Goal: Information Seeking & Learning: Learn about a topic

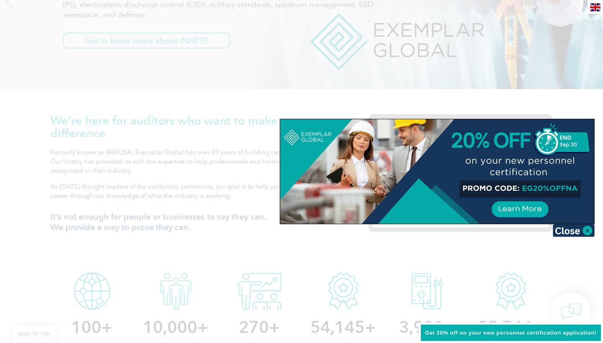
scroll to position [193, 0]
click at [587, 231] on img at bounding box center [573, 230] width 42 height 13
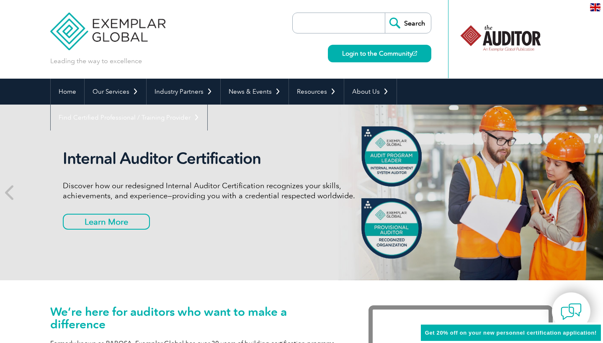
scroll to position [0, 0]
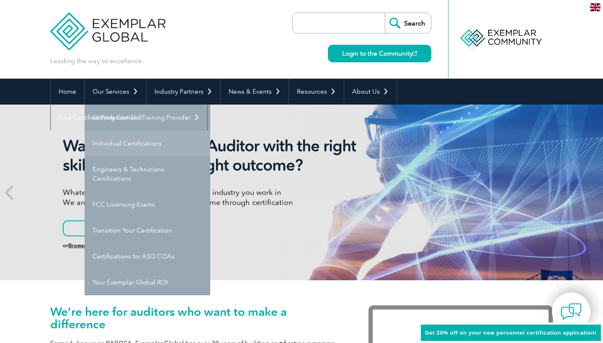
click at [116, 143] on link "Individual Certifications" at bounding box center [148, 144] width 126 height 26
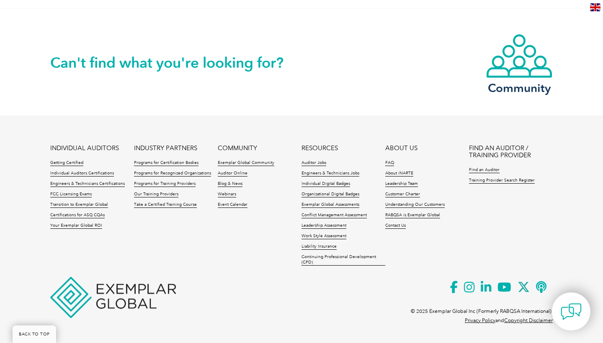
scroll to position [788, 0]
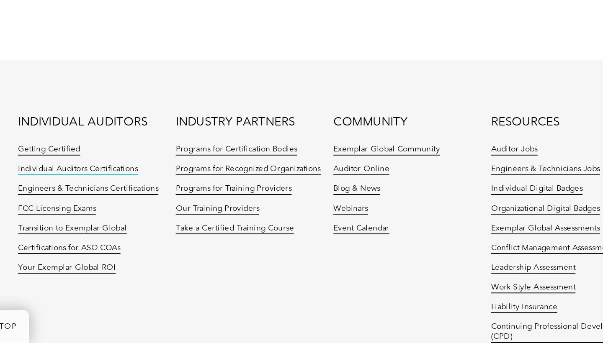
click at [50, 248] on link "Individual Auditors Certifications" at bounding box center [82, 251] width 64 height 6
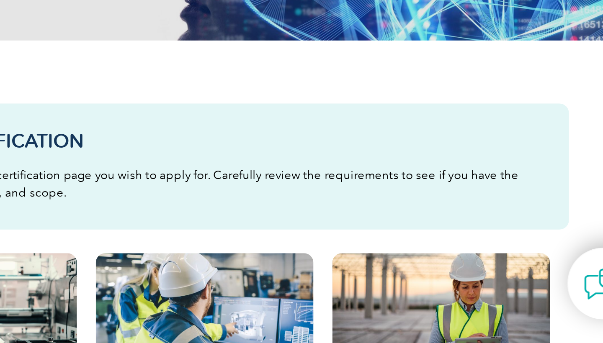
scroll to position [26, 0]
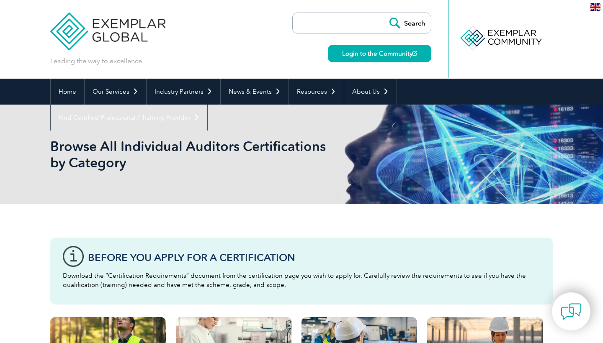
click at [401, 16] on input "Search" at bounding box center [408, 23] width 46 height 20
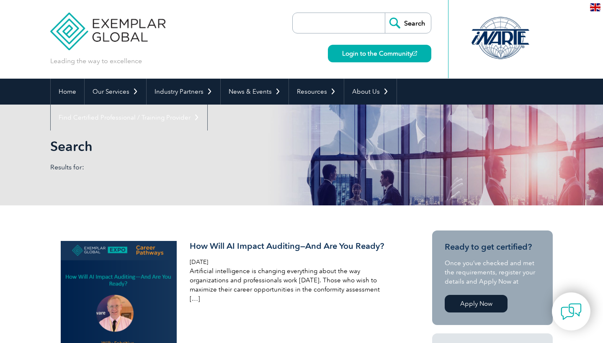
click at [596, 7] on img at bounding box center [595, 7] width 10 height 8
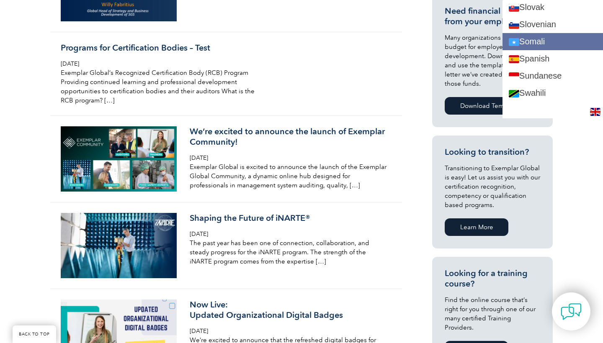
scroll to position [1413, 0]
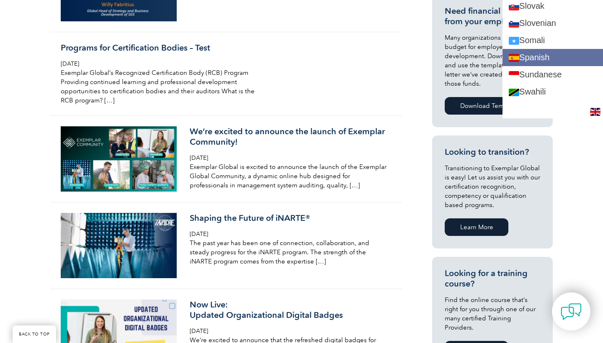
click at [532, 62] on link "Spanish" at bounding box center [552, 57] width 100 height 17
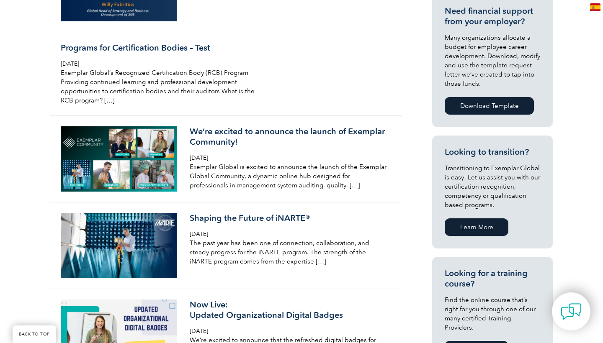
scroll to position [0, 0]
type input "Buscar"
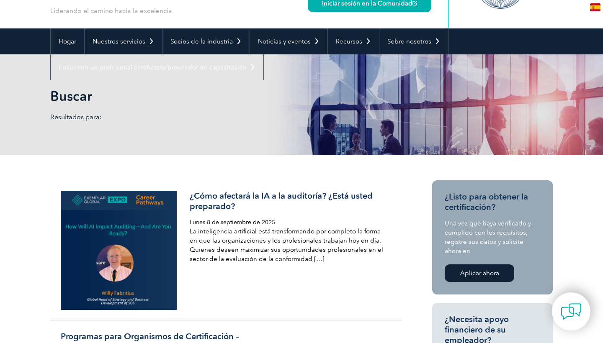
scroll to position [50, 0]
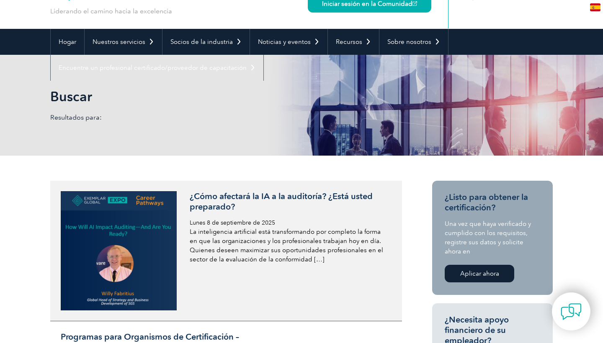
click at [139, 255] on img at bounding box center [119, 250] width 116 height 119
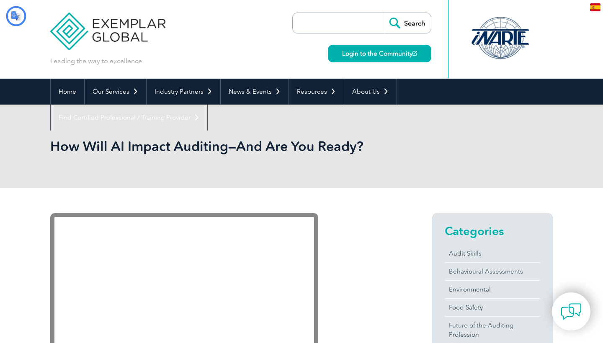
type input "Buscar"
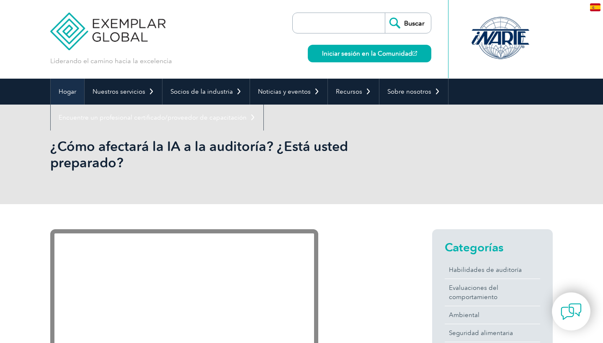
click at [71, 94] on font "Hogar" at bounding box center [68, 92] width 18 height 8
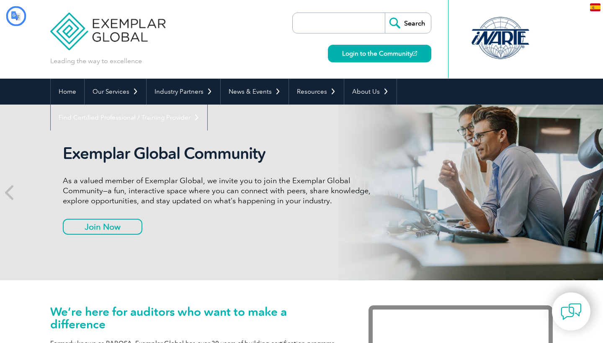
type input "Buscar"
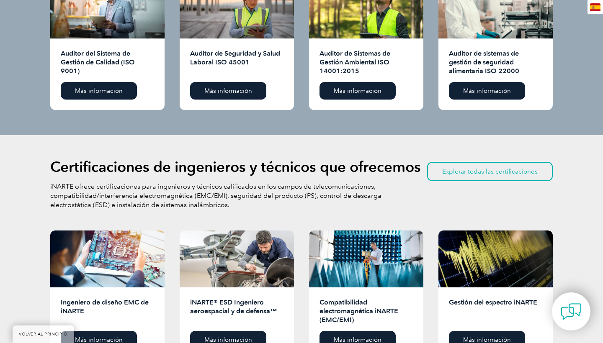
scroll to position [969, 0]
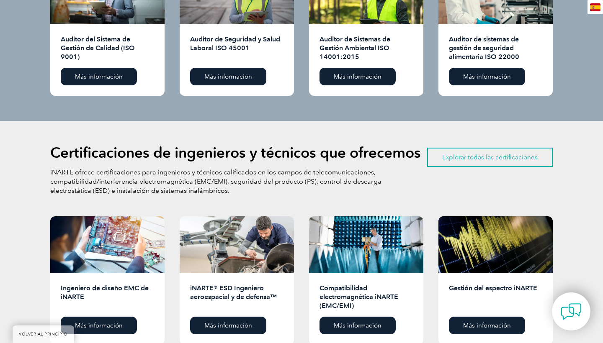
click at [477, 155] on font "Explorar todas las certificaciones" at bounding box center [489, 158] width 95 height 8
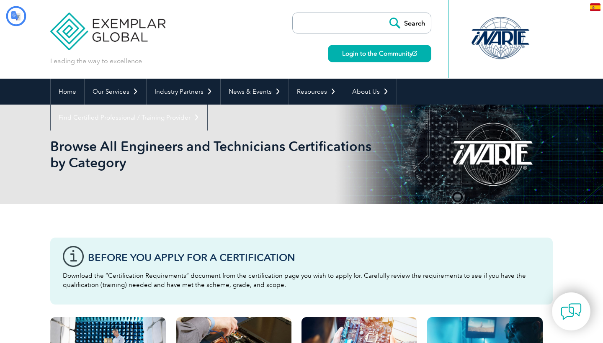
type input "Buscar"
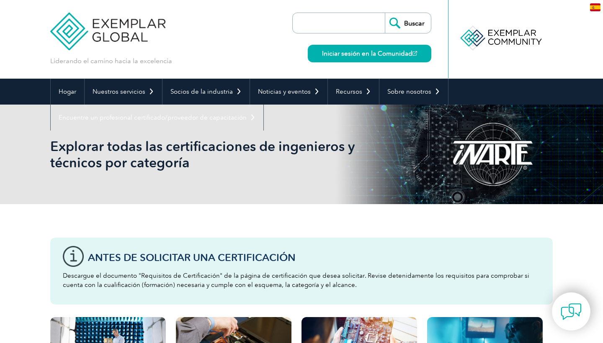
click at [415, 21] on input "Buscar" at bounding box center [408, 23] width 46 height 20
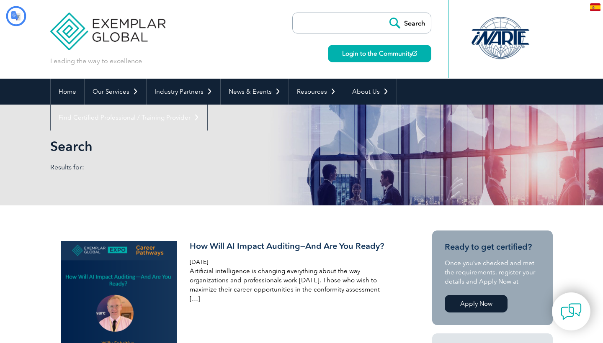
type input "Buscar"
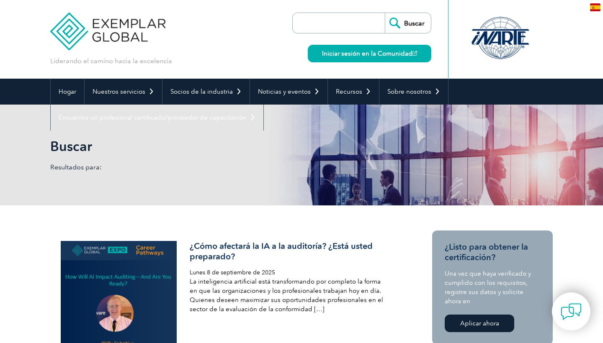
click at [357, 26] on input "search" at bounding box center [341, 23] width 88 height 20
type input "auditor sqf"
click at [408, 23] on input "Buscar" at bounding box center [408, 23] width 46 height 20
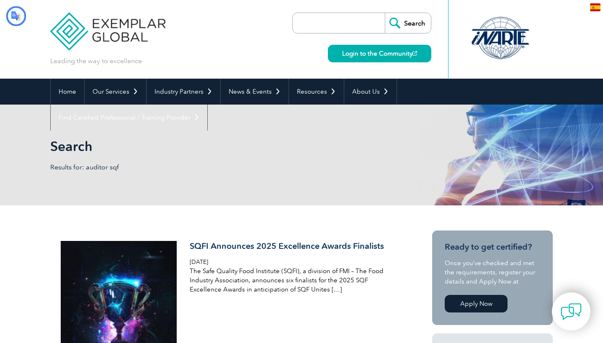
type input "Buscar"
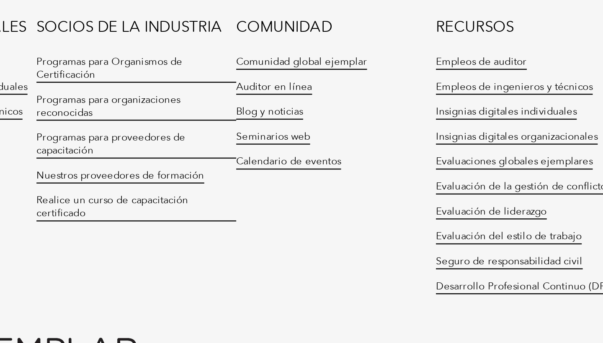
scroll to position [1530, 0]
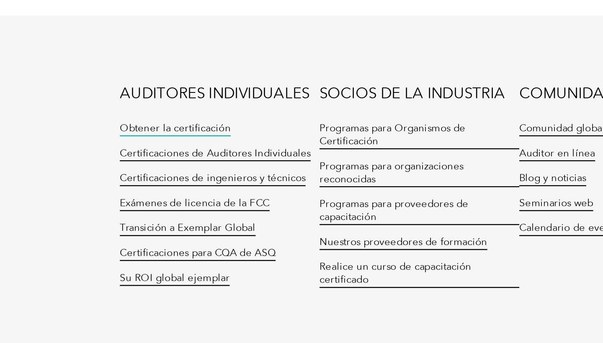
click at [75, 222] on font "Obtener la certificación" at bounding box center [73, 224] width 46 height 5
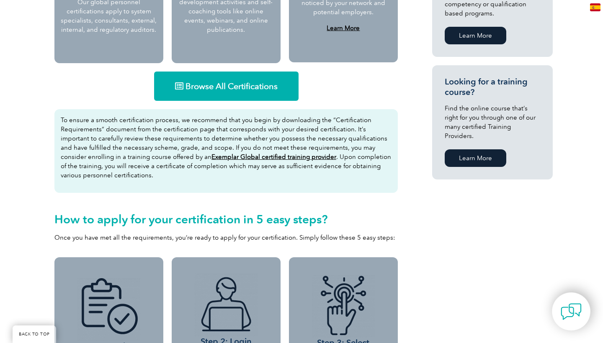
scroll to position [518, 0]
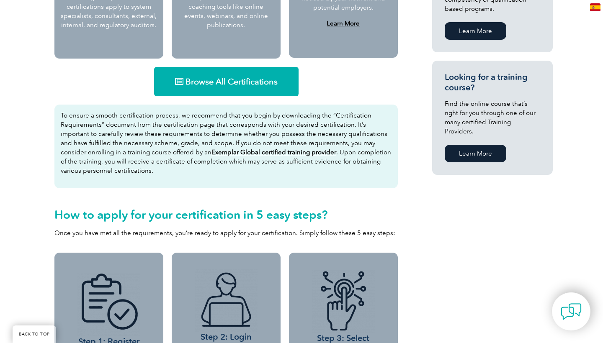
click at [264, 77] on span "Browse All Certifications" at bounding box center [231, 81] width 92 height 8
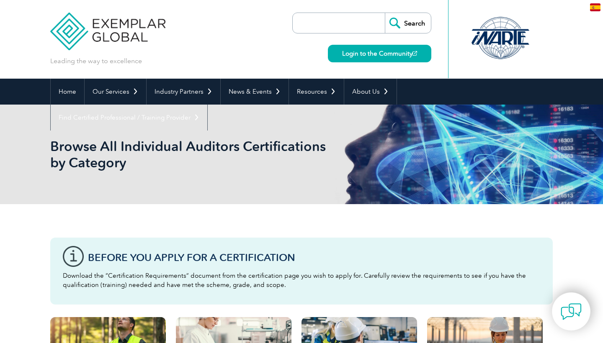
type input "Buscar"
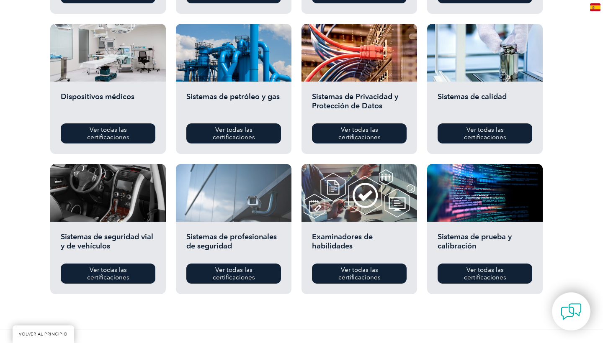
scroll to position [581, 0]
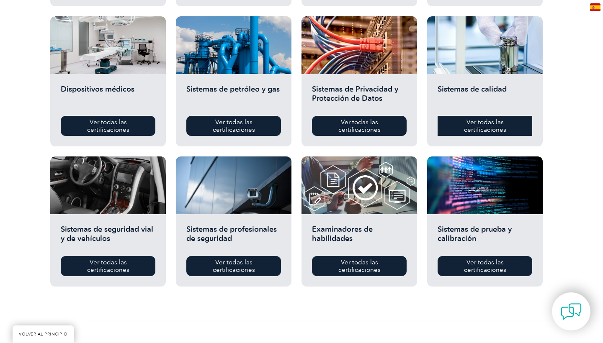
click at [491, 128] on font "Ver todas las certificaciones" at bounding box center [485, 125] width 42 height 15
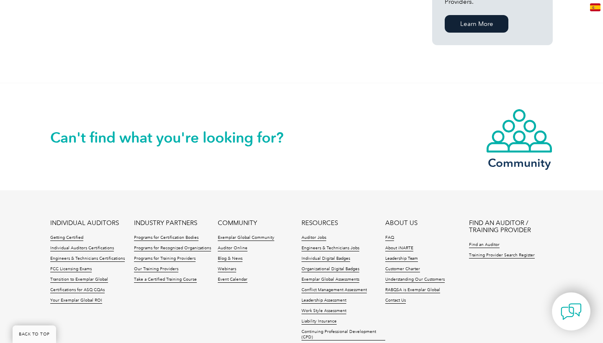
scroll to position [329, 0]
